Goal: Transaction & Acquisition: Obtain resource

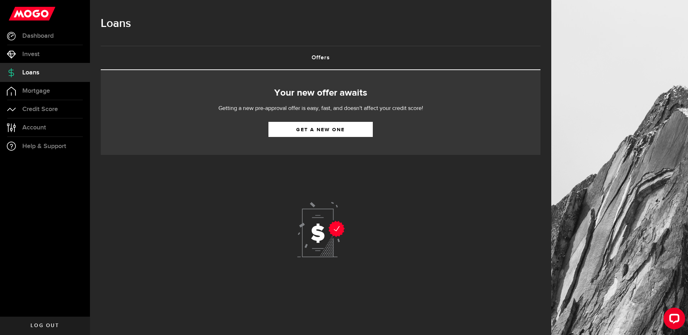
drag, startPoint x: 438, startPoint y: 213, endPoint x: 423, endPoint y: 200, distance: 20.7
click at [432, 206] on div at bounding box center [321, 231] width 440 height 152
click at [332, 88] on h2 "Your new offer awaits" at bounding box center [320, 93] width 418 height 15
click at [443, 189] on div at bounding box center [321, 231] width 440 height 152
drag, startPoint x: 468, startPoint y: 185, endPoint x: 307, endPoint y: 124, distance: 171.6
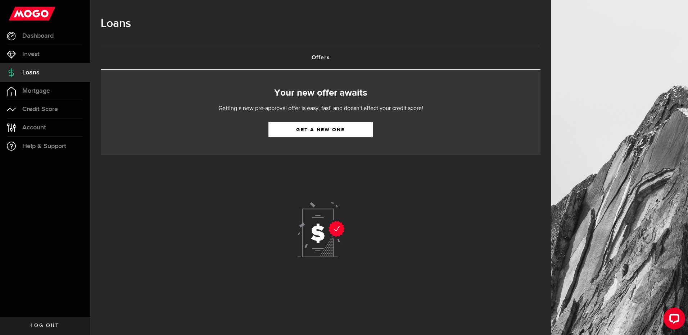
click at [467, 184] on div at bounding box center [321, 231] width 440 height 152
click at [333, 127] on link "Get a new one" at bounding box center [320, 129] width 104 height 15
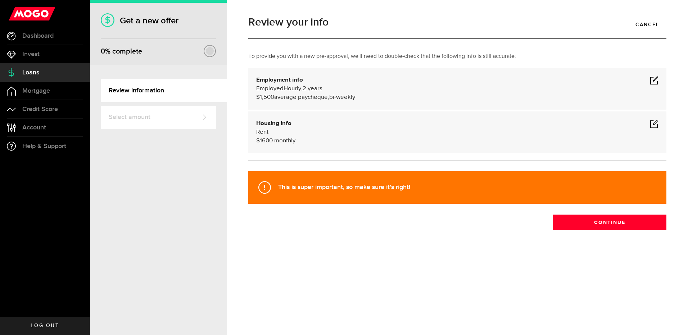
click at [393, 249] on div "Review your info Cancel To provide you with a new pre-approval, we'll need to d…" at bounding box center [457, 138] width 429 height 256
drag, startPoint x: 341, startPoint y: 276, endPoint x: 349, endPoint y: 279, distance: 9.1
click at [345, 277] on div "Review your info Cancel To provide you with a new pre-approval, we'll need to d…" at bounding box center [457, 167] width 461 height 335
drag, startPoint x: 349, startPoint y: 279, endPoint x: 429, endPoint y: 287, distance: 80.0
click at [427, 290] on div "Review your info Cancel To provide you with a new pre-approval, we'll need to d…" at bounding box center [457, 167] width 461 height 335
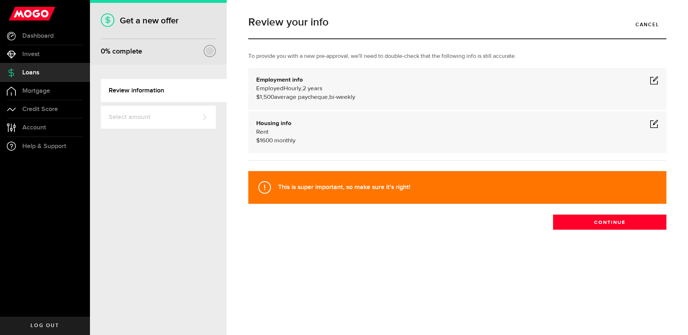
drag, startPoint x: 443, startPoint y: 285, endPoint x: 452, endPoint y: 264, distance: 22.5
click at [442, 279] on div "Review your info Cancel To provide you with a new pre-approval, we'll need to d…" at bounding box center [457, 167] width 461 height 335
drag, startPoint x: 296, startPoint y: 125, endPoint x: 496, endPoint y: 118, distance: 199.7
click at [299, 126] on div "Housing info Rent $ 1600 monthly" at bounding box center [457, 132] width 402 height 26
click at [652, 125] on span at bounding box center [654, 123] width 9 height 9
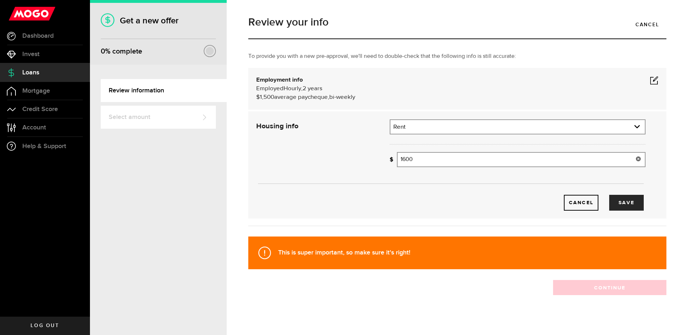
drag, startPoint x: 419, startPoint y: 159, endPoint x: 293, endPoint y: 165, distance: 126.0
click at [293, 165] on div "Housing info Residential status What's your residential status? Rent Residentia…" at bounding box center [451, 164] width 400 height 91
type input "990"
click at [349, 222] on div "To provide you with a new pre-approval, we'll need to double-check that the fol…" at bounding box center [457, 142] width 429 height 181
drag, startPoint x: 472, startPoint y: 111, endPoint x: 611, endPoint y: 80, distance: 142.4
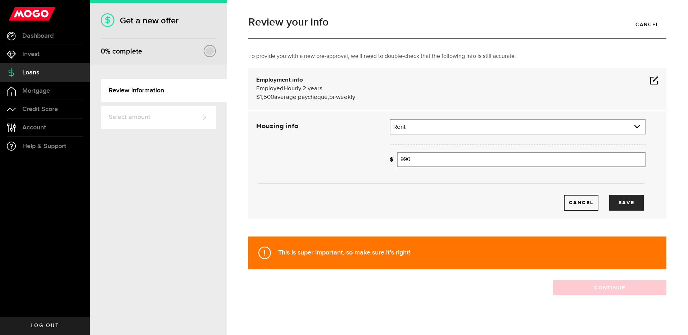
click at [473, 111] on div "Housing info Rent $ 990 monthly Housing info Residential status What's your res…" at bounding box center [457, 164] width 418 height 107
click at [644, 80] on div "Employment info Employed Hourly , 2 years (on maternity leave) undefined annual…" at bounding box center [457, 89] width 402 height 26
click at [650, 81] on span at bounding box center [654, 80] width 9 height 9
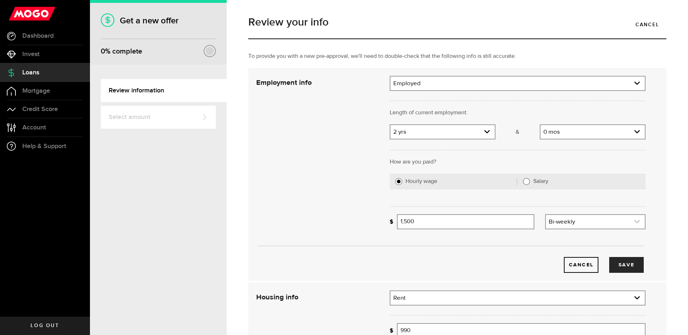
click at [576, 221] on link "expand select" at bounding box center [595, 222] width 99 height 14
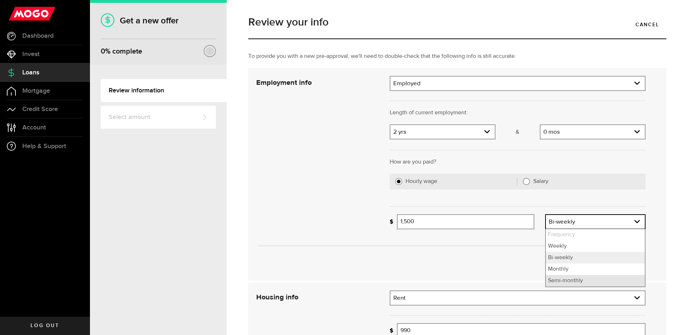
click at [563, 283] on li "Semi-monthly" at bounding box center [595, 281] width 99 height 12
select select "semi_monthly"
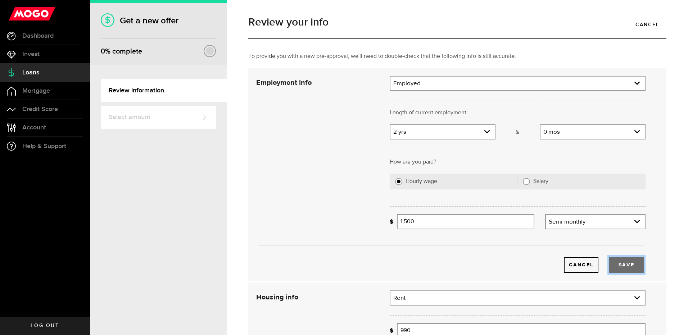
click at [625, 265] on button "Save" at bounding box center [626, 265] width 35 height 16
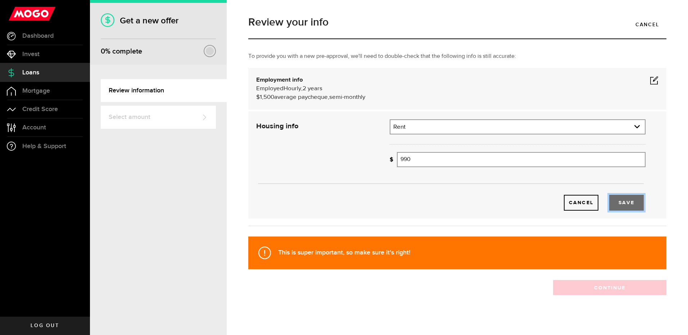
click at [623, 202] on button "Save" at bounding box center [626, 203] width 35 height 16
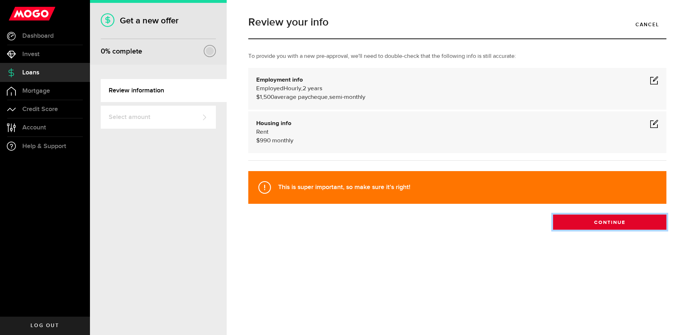
click at [581, 227] on button "Continue" at bounding box center [609, 222] width 113 height 15
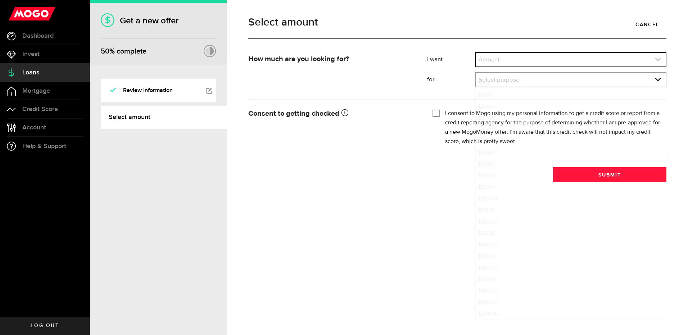
click at [492, 58] on link "expand select" at bounding box center [570, 60] width 190 height 14
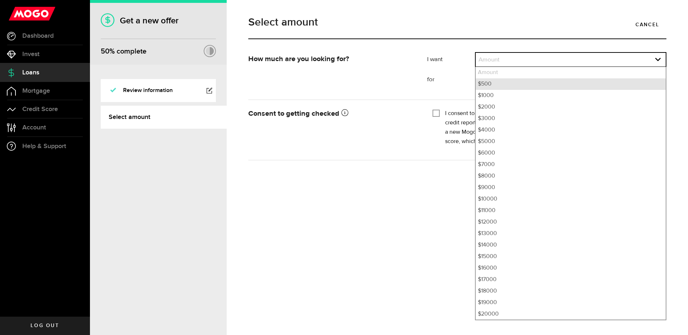
click at [496, 83] on li "$500" at bounding box center [570, 84] width 190 height 12
select select "500"
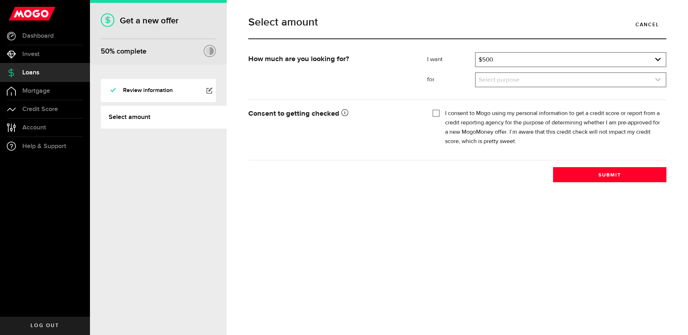
click at [508, 78] on link "expand select" at bounding box center [570, 80] width 190 height 14
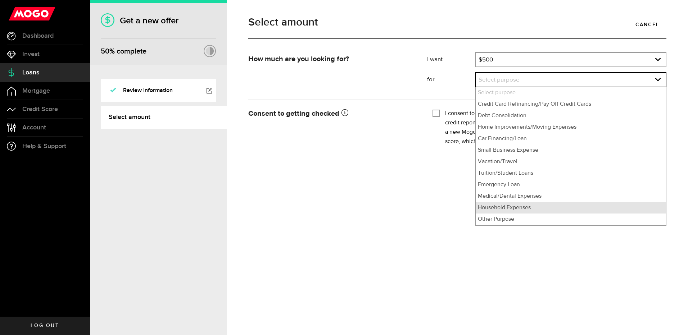
click at [520, 208] on li "Household Expenses" at bounding box center [570, 208] width 190 height 12
select select "Household Expenses"
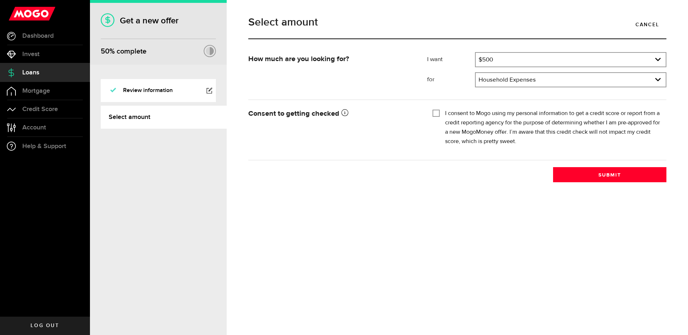
drag, startPoint x: 439, startPoint y: 254, endPoint x: 388, endPoint y: 140, distance: 125.1
click at [438, 250] on div "Select amount Cancel How much are you looking for? I want Amount How much credi…" at bounding box center [457, 167] width 461 height 335
click at [436, 114] on input "I consent to Mogo using my personal information to get a credit score or report…" at bounding box center [435, 112] width 7 height 7
checkbox input "true"
click at [599, 177] on button "Submit" at bounding box center [609, 174] width 113 height 15
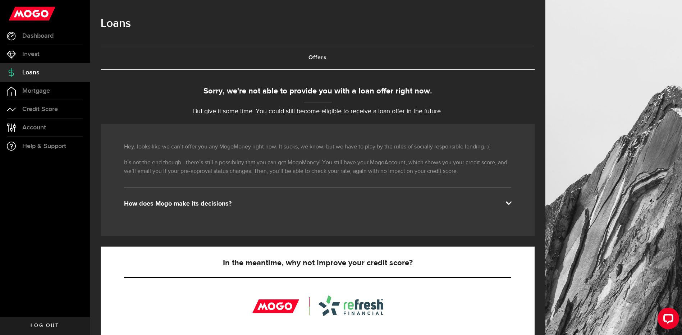
click at [445, 82] on div "Borrow responsibly Get your pre-approved offer based on your financial history …" at bounding box center [318, 276] width 434 height 413
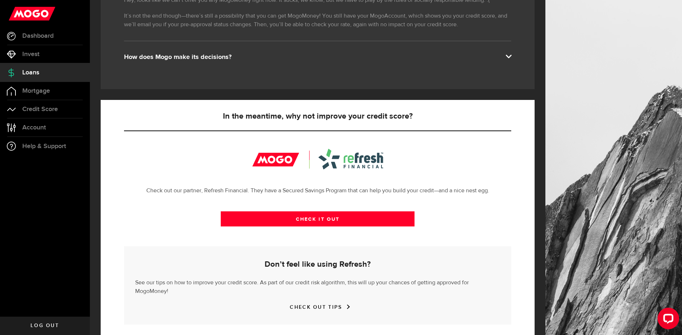
scroll to position [150, 0]
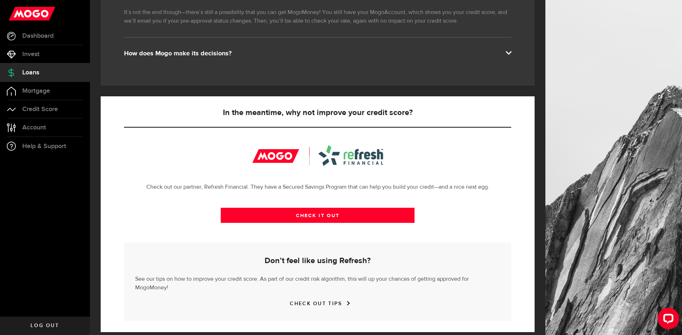
click at [465, 207] on div "CHECK IT OUT" at bounding box center [317, 221] width 387 height 44
